Goal: Use online tool/utility: Utilize a website feature to perform a specific function

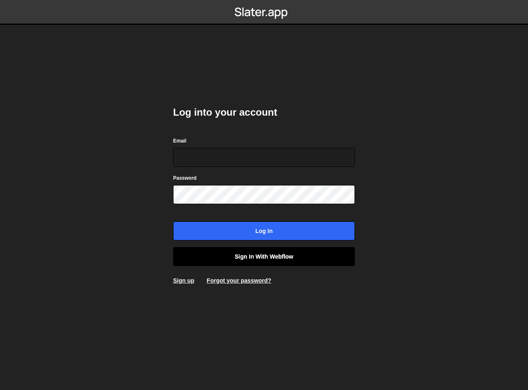
click at [245, 259] on link "Sign in with Webflow" at bounding box center [264, 256] width 182 height 19
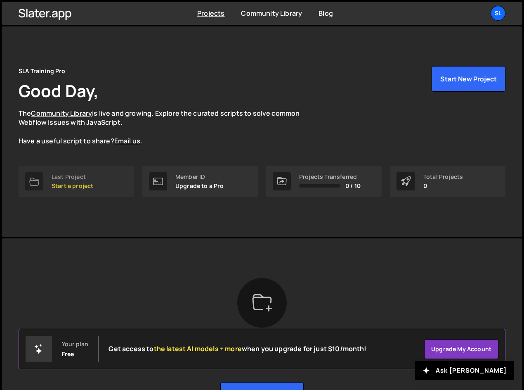
click at [82, 181] on div "Last Project Start a project" at bounding box center [73, 181] width 42 height 16
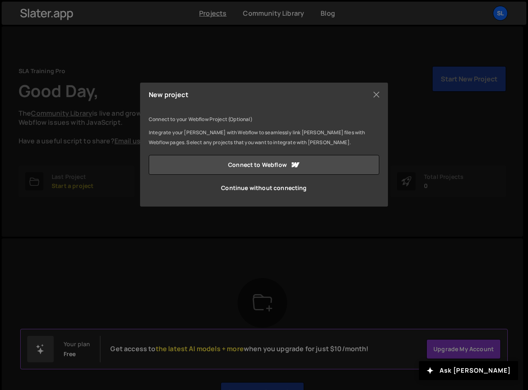
click at [76, 170] on div "New project Connect to your Webflow Project (Optional) Integrate your Slater wi…" at bounding box center [264, 195] width 528 height 390
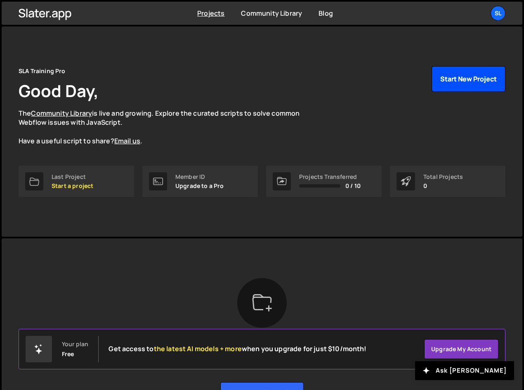
click at [455, 74] on button "Start New Project" at bounding box center [469, 79] width 74 height 26
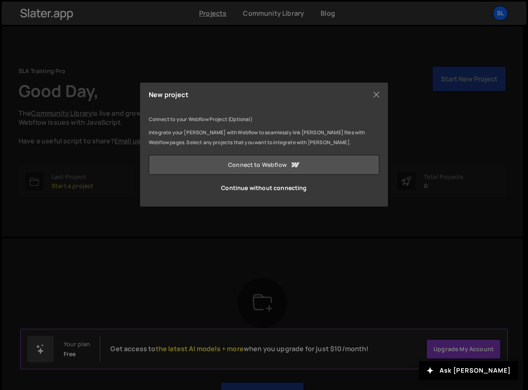
click at [220, 164] on link "Connect to Webflow" at bounding box center [264, 165] width 230 height 20
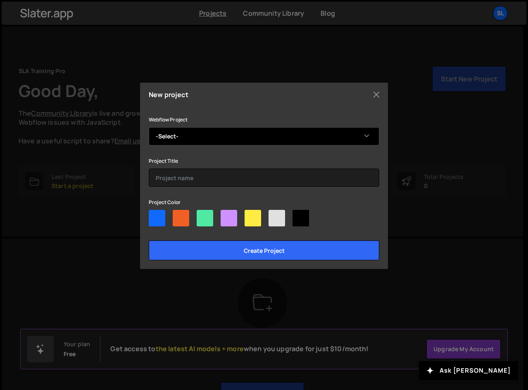
click at [185, 136] on select "-Select- SLA Training Pro" at bounding box center [264, 136] width 230 height 18
select select "688c6f5c3ad4e86d2224025a"
click at [149, 127] on select "-Select- SLA Training Pro" at bounding box center [264, 136] width 230 height 18
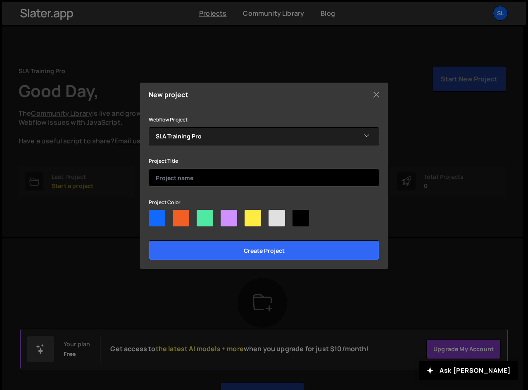
click at [186, 177] on input "text" at bounding box center [264, 177] width 230 height 18
click at [201, 180] on input "text" at bounding box center [264, 177] width 230 height 18
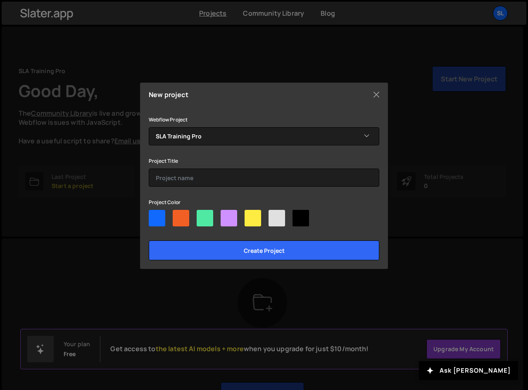
click at [184, 218] on div at bounding box center [181, 218] width 17 height 17
click at [178, 215] on input"] "radio" at bounding box center [175, 212] width 5 height 5
radio input"] "true"
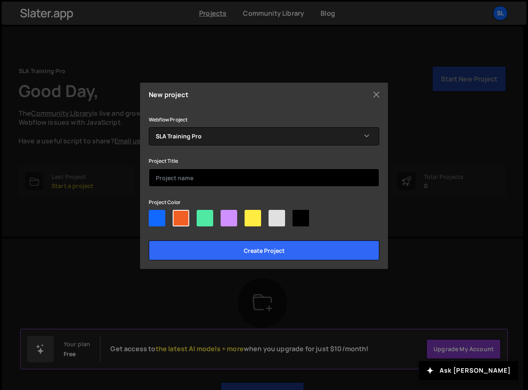
click at [179, 181] on input "text" at bounding box center [264, 177] width 230 height 18
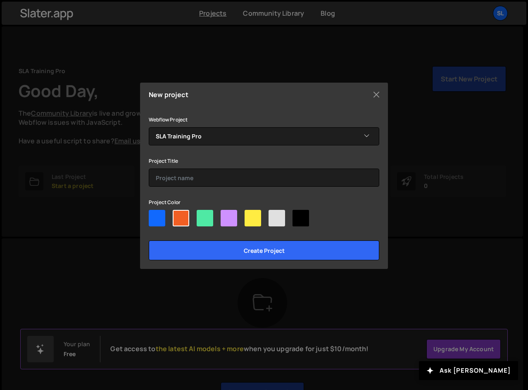
click at [253, 222] on div at bounding box center [252, 218] width 17 height 17
click at [250, 215] on input"] "radio" at bounding box center [246, 212] width 5 height 5
radio input"] "true"
click at [172, 220] on div at bounding box center [264, 220] width 230 height 20
click at [178, 219] on div at bounding box center [181, 218] width 17 height 17
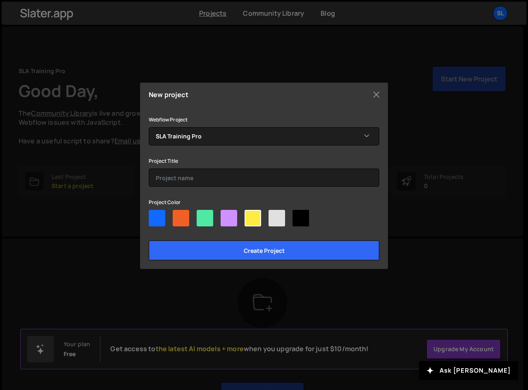
click at [178, 215] on input"] "radio" at bounding box center [175, 212] width 5 height 5
radio input"] "true"
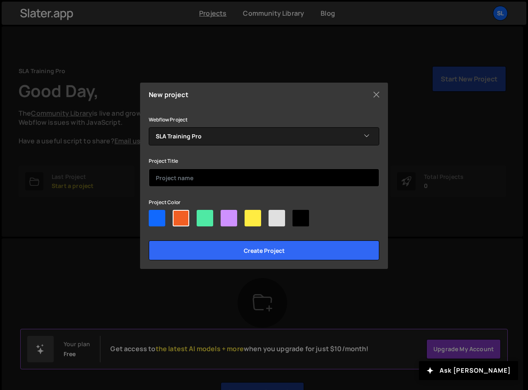
click at [182, 171] on input "text" at bounding box center [264, 177] width 230 height 18
type input "Quiz"
click at [149, 240] on input "Create project" at bounding box center [264, 250] width 230 height 20
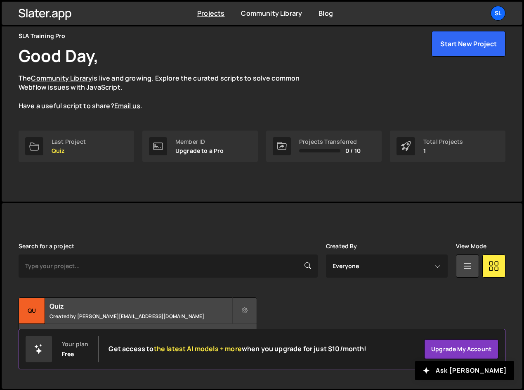
scroll to position [36, 0]
click at [122, 304] on h2 "Quiz" at bounding box center [141, 305] width 183 height 9
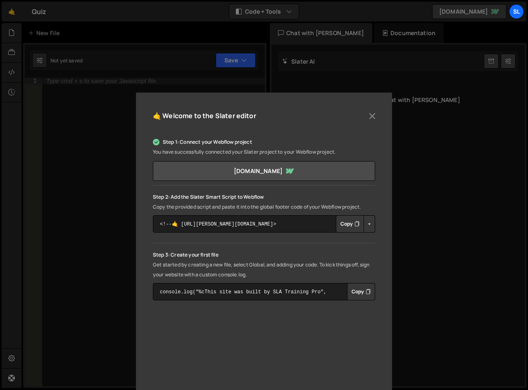
click at [351, 225] on button "Copy" at bounding box center [350, 223] width 28 height 17
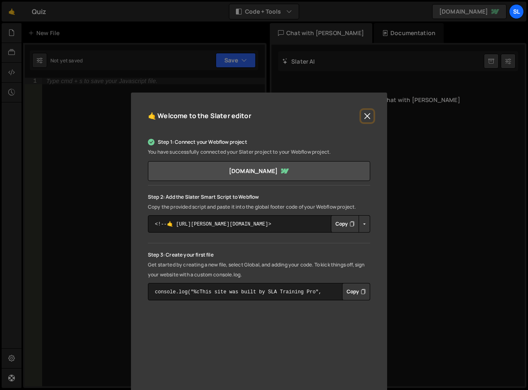
click at [363, 112] on button "Close" at bounding box center [367, 116] width 12 height 12
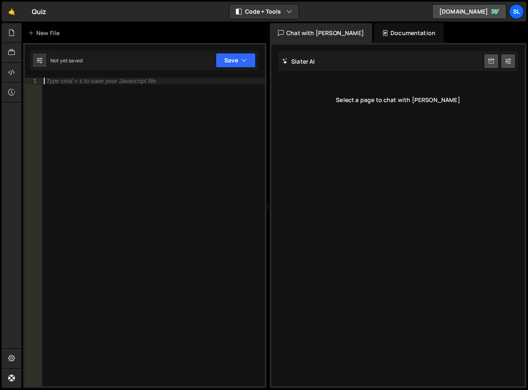
click at [88, 83] on div "Type cmd + s to save your Javascript file." at bounding box center [101, 81] width 111 height 6
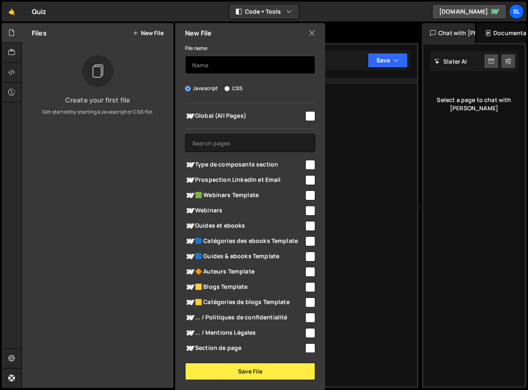
type textarea "console.log('Hello World');)"
click at [236, 59] on input "text" at bounding box center [250, 65] width 130 height 18
type input "Quiz"
click at [305, 111] on input "checkbox" at bounding box center [310, 116] width 10 height 10
checkbox input "true"
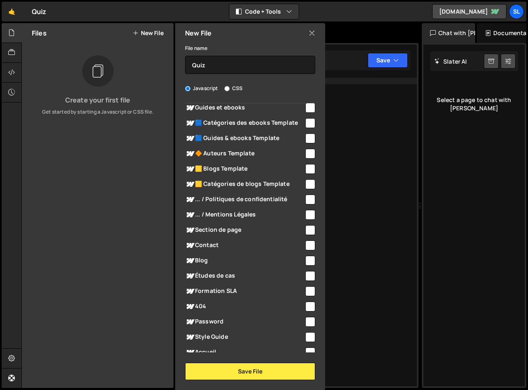
scroll to position [138, 0]
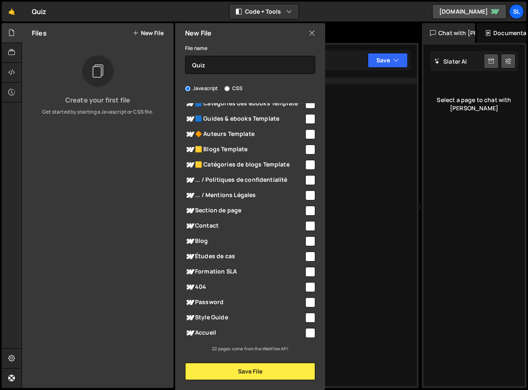
click at [210, 332] on span "Accueil" at bounding box center [244, 333] width 119 height 10
checkbox input "true"
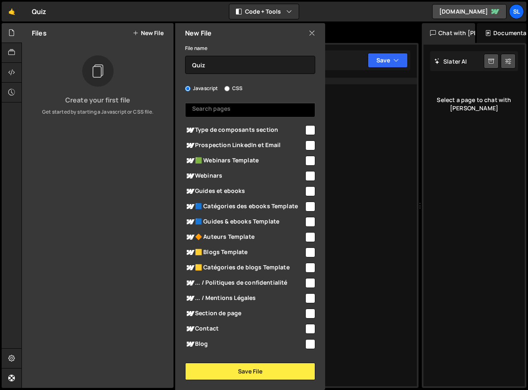
scroll to position [0, 0]
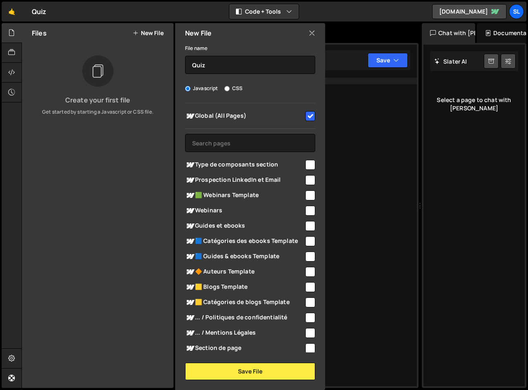
click at [305, 116] on input "checkbox" at bounding box center [310, 116] width 10 height 10
checkbox input "false"
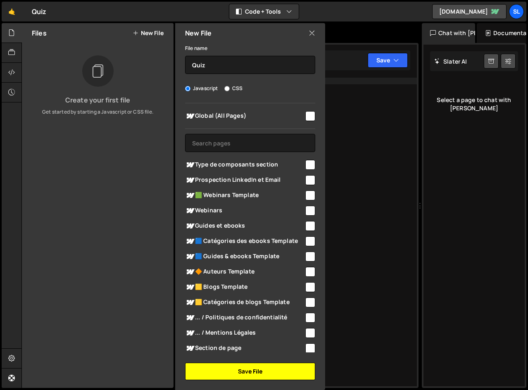
click at [255, 372] on button "Save File" at bounding box center [250, 371] width 130 height 17
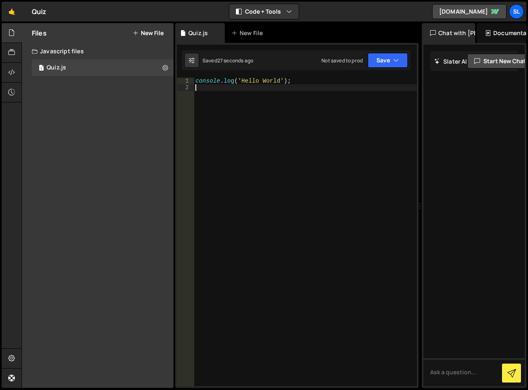
click at [300, 118] on div "console . log ( 'Hello World' ) ;" at bounding box center [305, 239] width 223 height 322
click at [381, 63] on button "Save" at bounding box center [388, 60] width 40 height 15
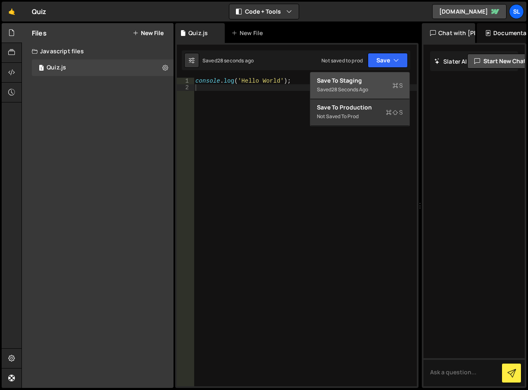
click at [360, 84] on div "Save to Staging S" at bounding box center [360, 80] width 86 height 8
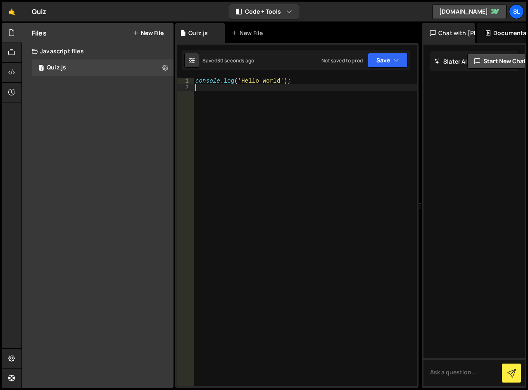
click at [319, 107] on div "console . log ( 'Hello World' ) ;" at bounding box center [305, 239] width 223 height 322
click at [240, 80] on div "console . log ( 'Hello World' ) ;" at bounding box center [305, 239] width 223 height 322
type textarea "console.log("Hello World");"
click at [380, 52] on div "Saved just now Not saved to prod Upgrade to Edit Save Save to Staging S Saved j…" at bounding box center [296, 60] width 228 height 20
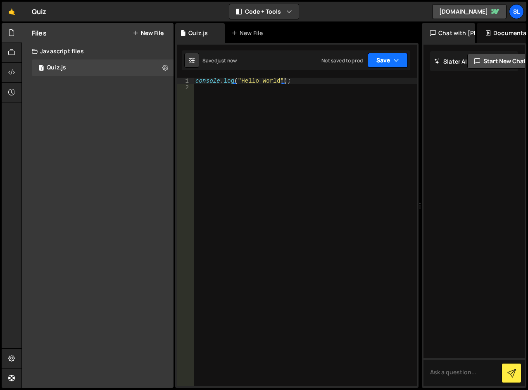
click at [380, 55] on button "Save" at bounding box center [388, 60] width 40 height 15
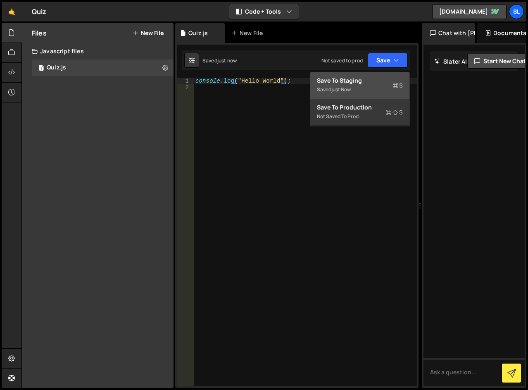
click at [368, 81] on div "Save to Staging S" at bounding box center [360, 80] width 86 height 8
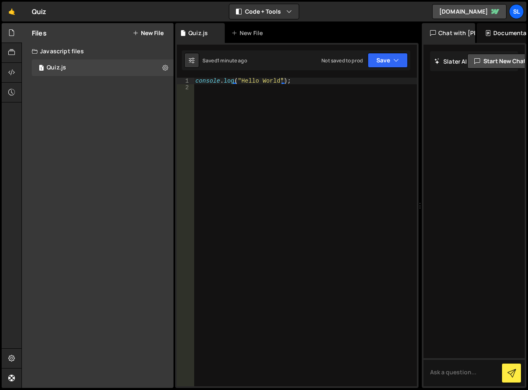
click at [333, 158] on div "console . log ( "Hello World" ) ;" at bounding box center [305, 239] width 223 height 322
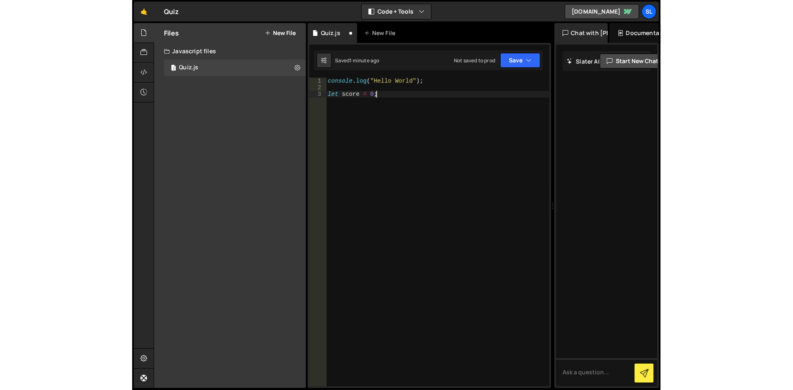
scroll to position [0, 3]
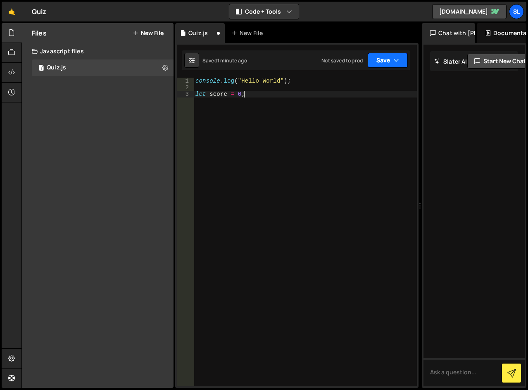
type textarea "let score = 0;"
click at [383, 59] on button "Save" at bounding box center [388, 60] width 40 height 15
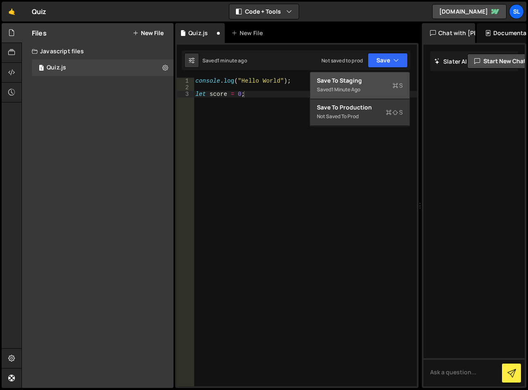
click at [378, 84] on div "Save to Staging S" at bounding box center [360, 80] width 86 height 8
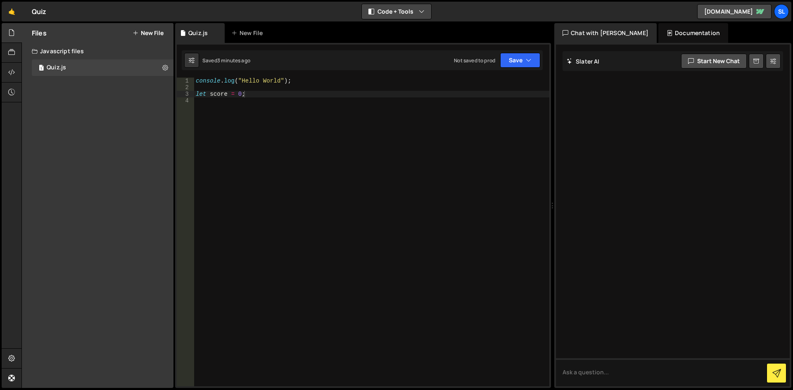
click at [389, 10] on button "Code + Tools" at bounding box center [396, 11] width 69 height 15
click at [303, 6] on div "🤙 Quiz ⚠️ Code is being edited in another browser Code + Tools Code Only Code +…" at bounding box center [397, 12] width 790 height 20
click at [126, 69] on div "1 Quiz.js 0" at bounding box center [103, 67] width 142 height 17
